Goal: Task Accomplishment & Management: Use online tool/utility

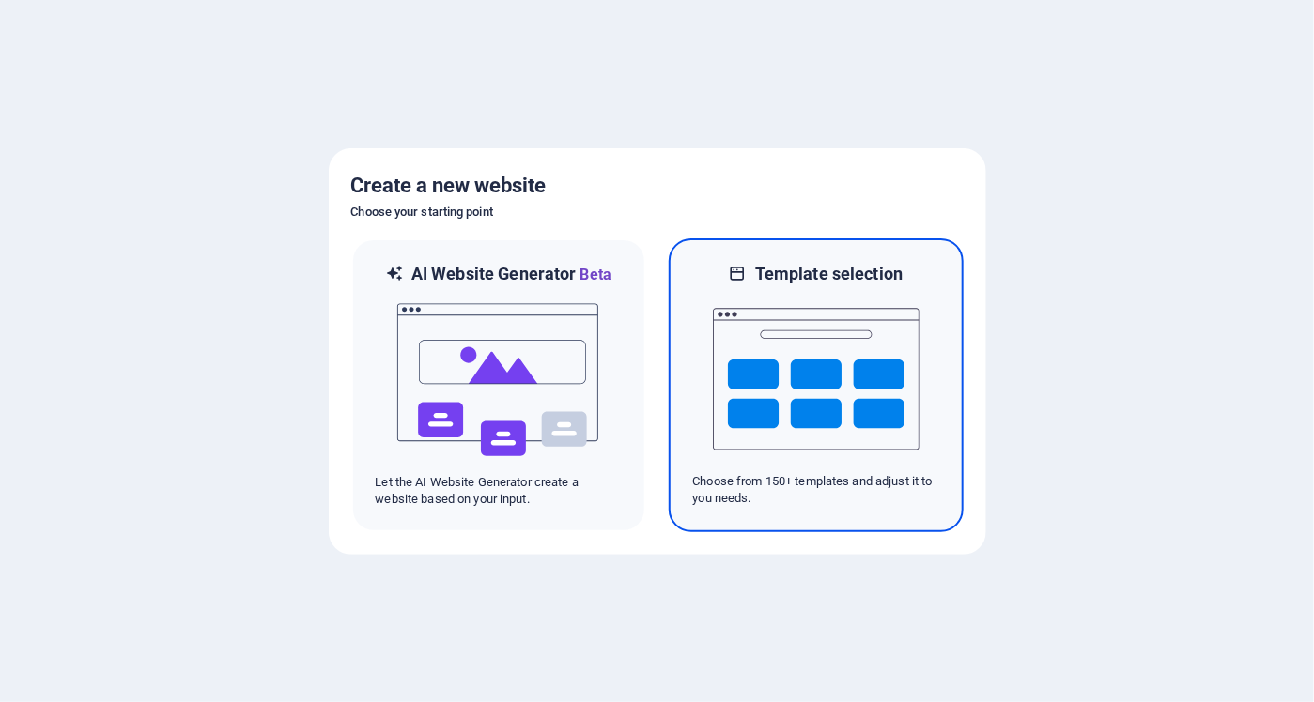
click at [851, 347] on img at bounding box center [816, 379] width 207 height 188
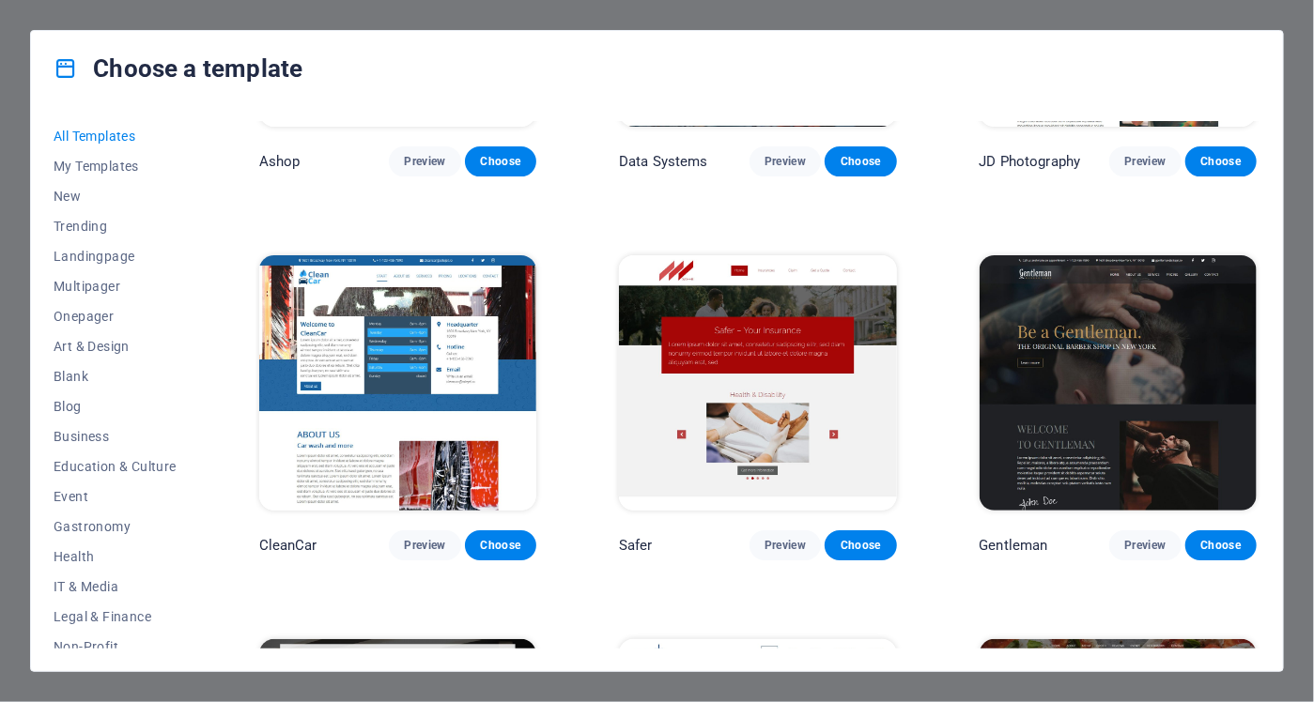
scroll to position [8358, 0]
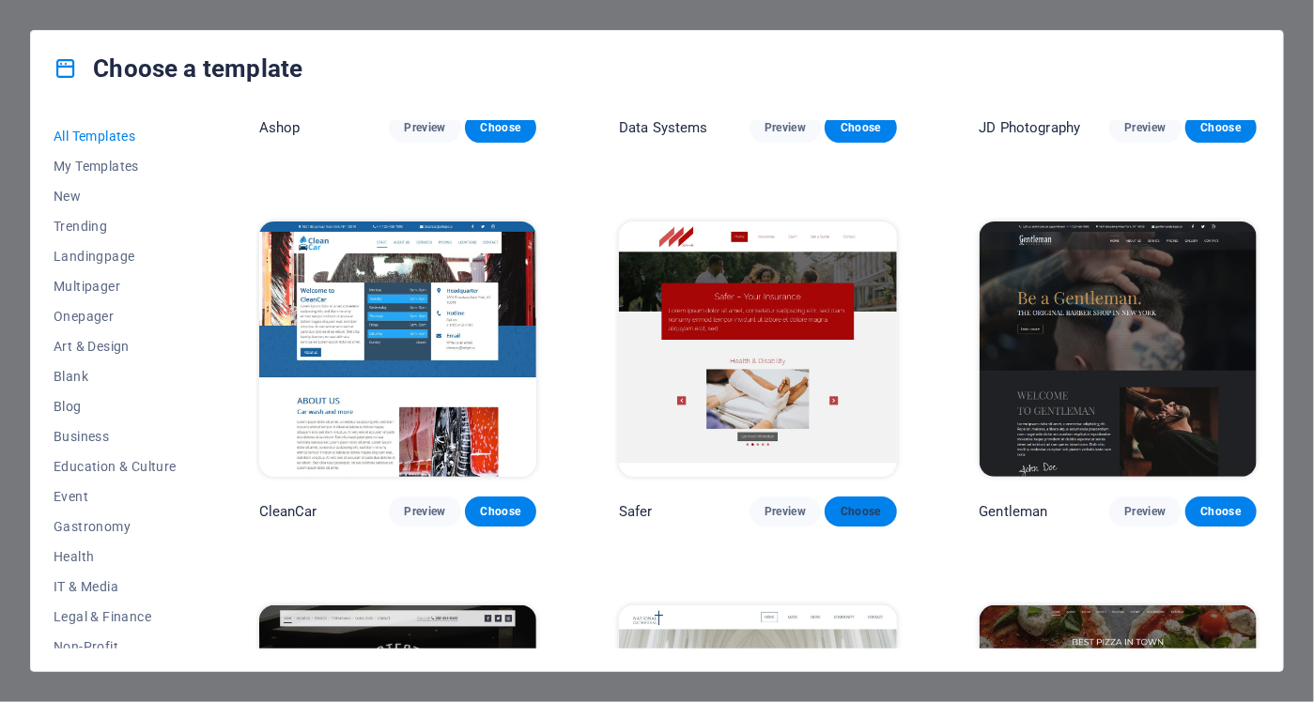
click at [861, 497] on button "Choose" at bounding box center [860, 512] width 71 height 30
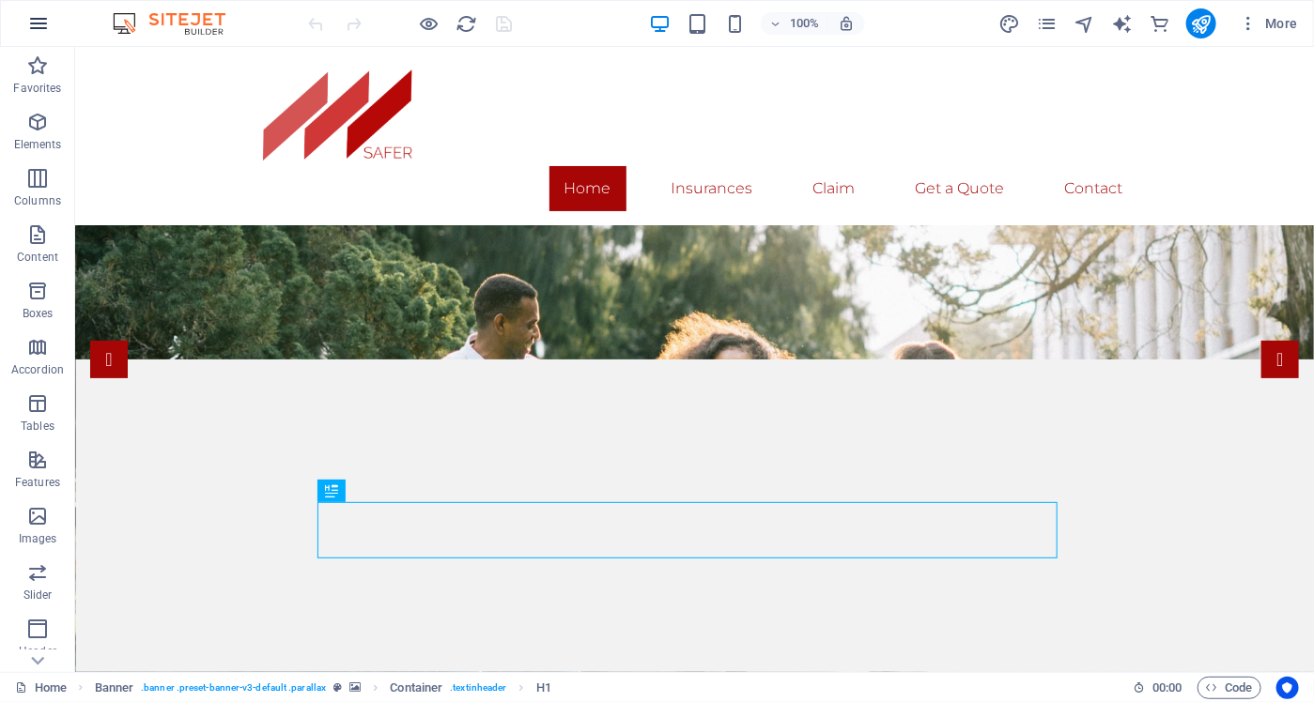
click at [37, 21] on icon "button" at bounding box center [38, 23] width 23 height 23
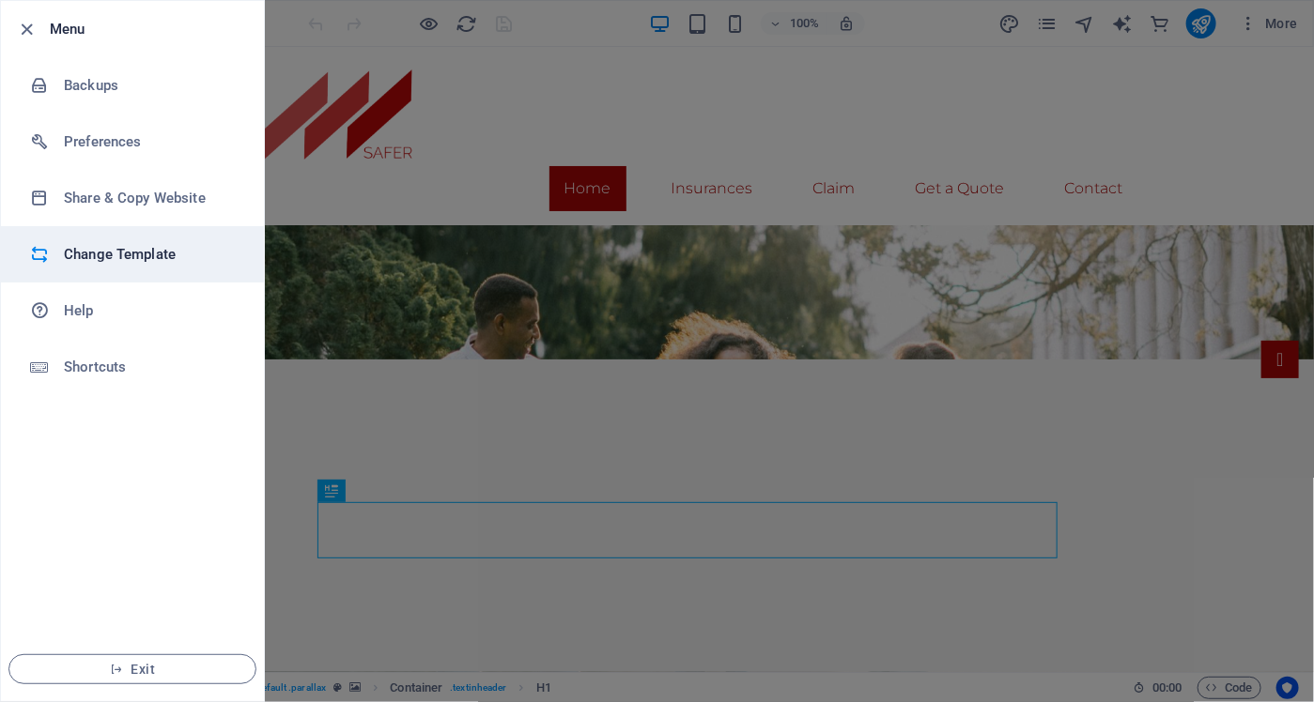
click at [153, 257] on h6 "Change Template" at bounding box center [151, 254] width 174 height 23
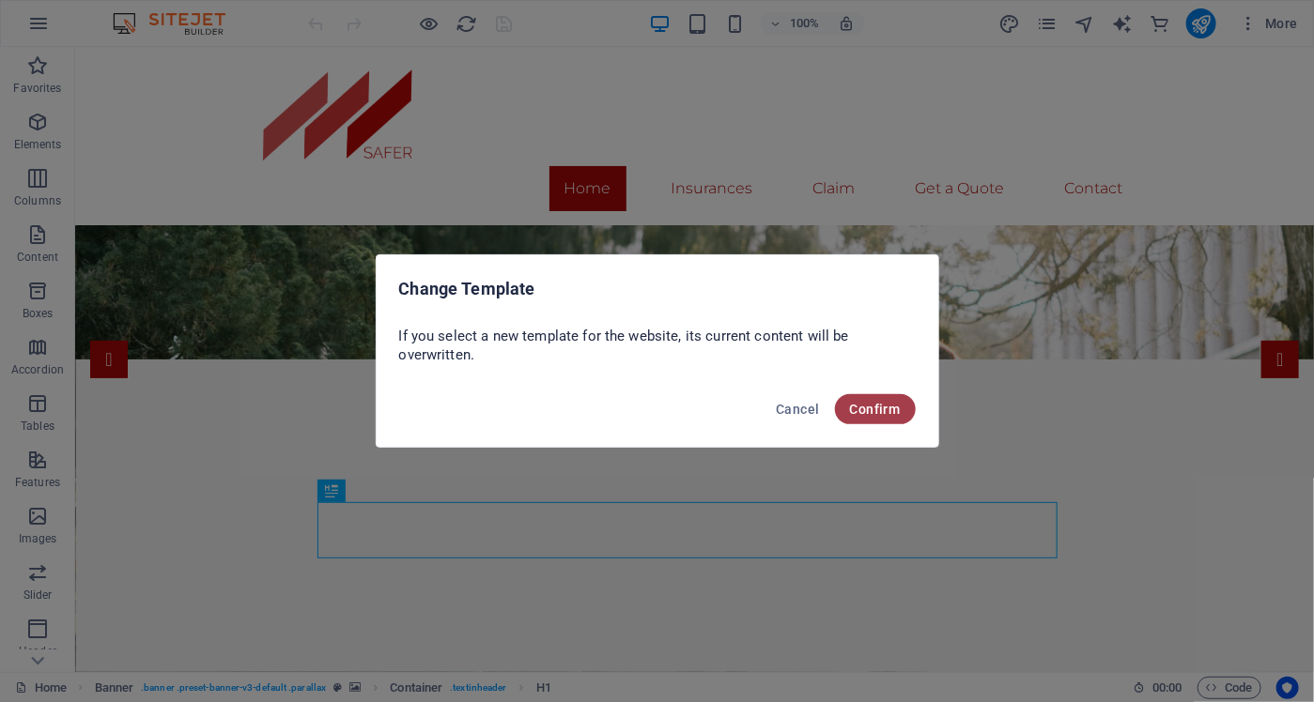
click at [877, 412] on span "Confirm" at bounding box center [875, 409] width 51 height 15
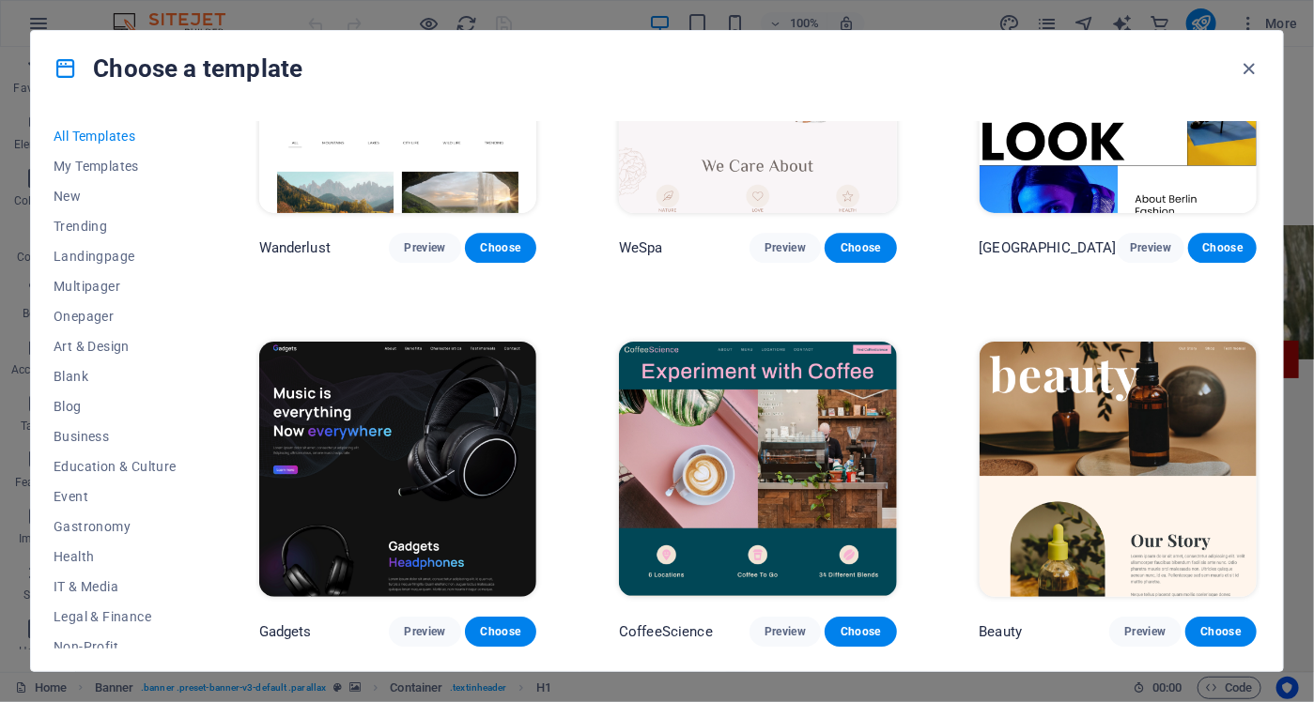
scroll to position [5165, 0]
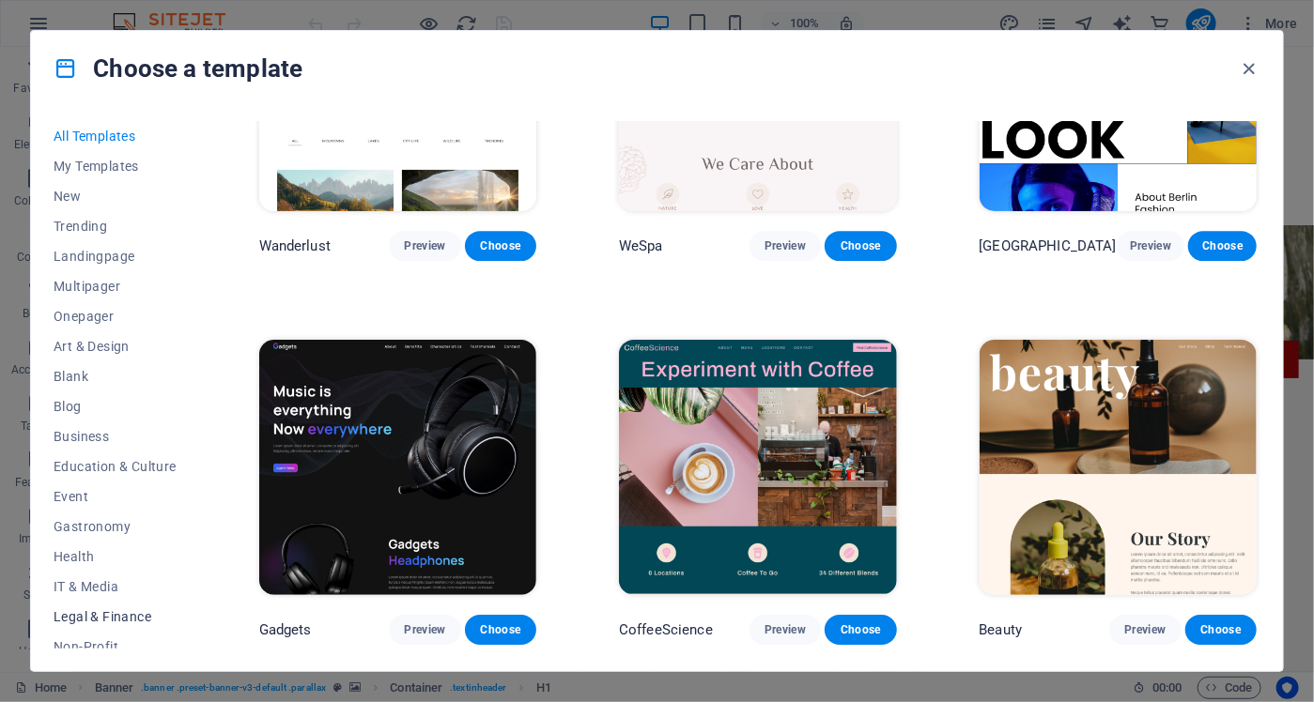
click at [103, 609] on span "Legal & Finance" at bounding box center [115, 616] width 123 height 15
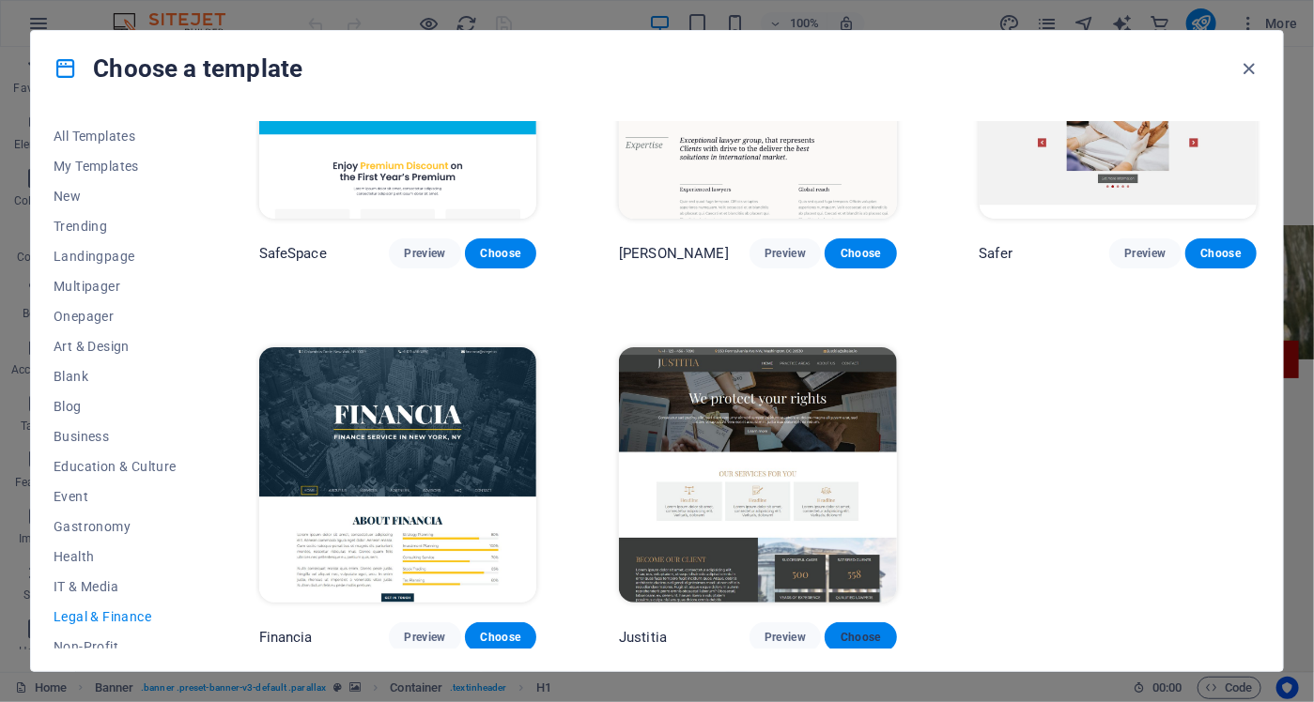
click at [861, 630] on span "Choose" at bounding box center [860, 637] width 41 height 15
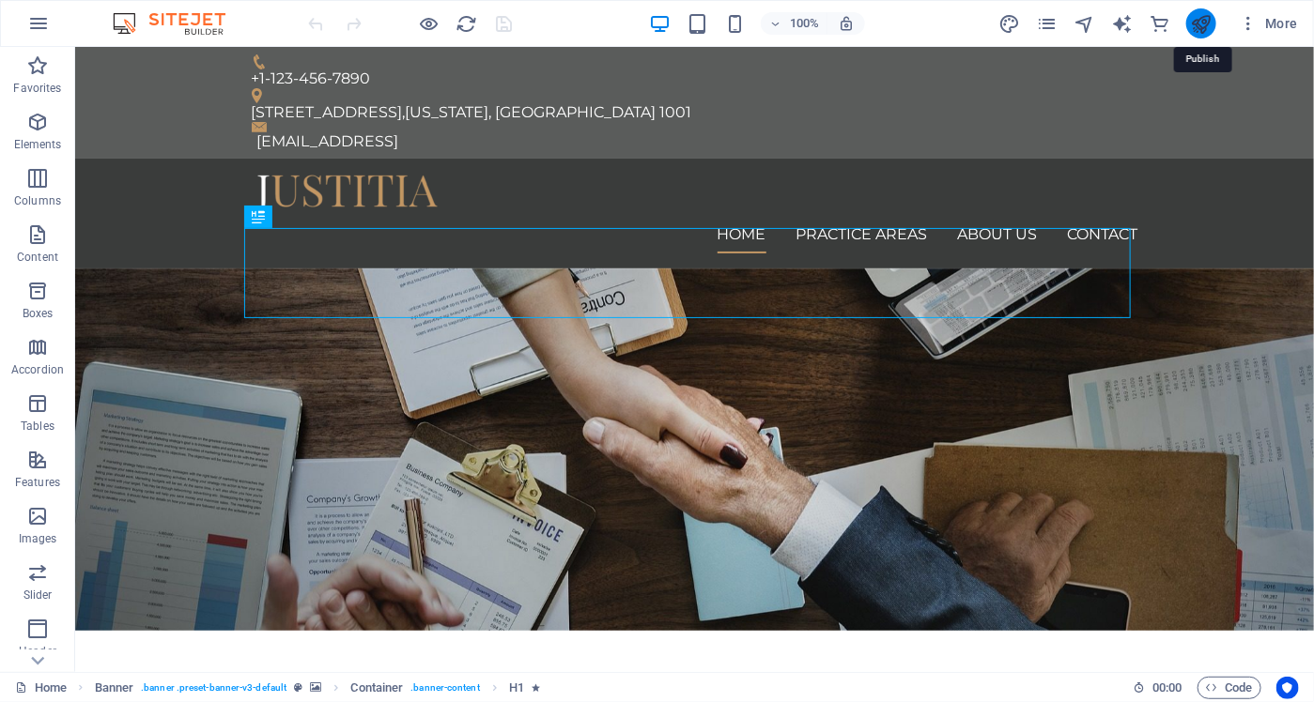
click at [1211, 24] on icon "publish" at bounding box center [1201, 24] width 22 height 22
